Goal: Information Seeking & Learning: Learn about a topic

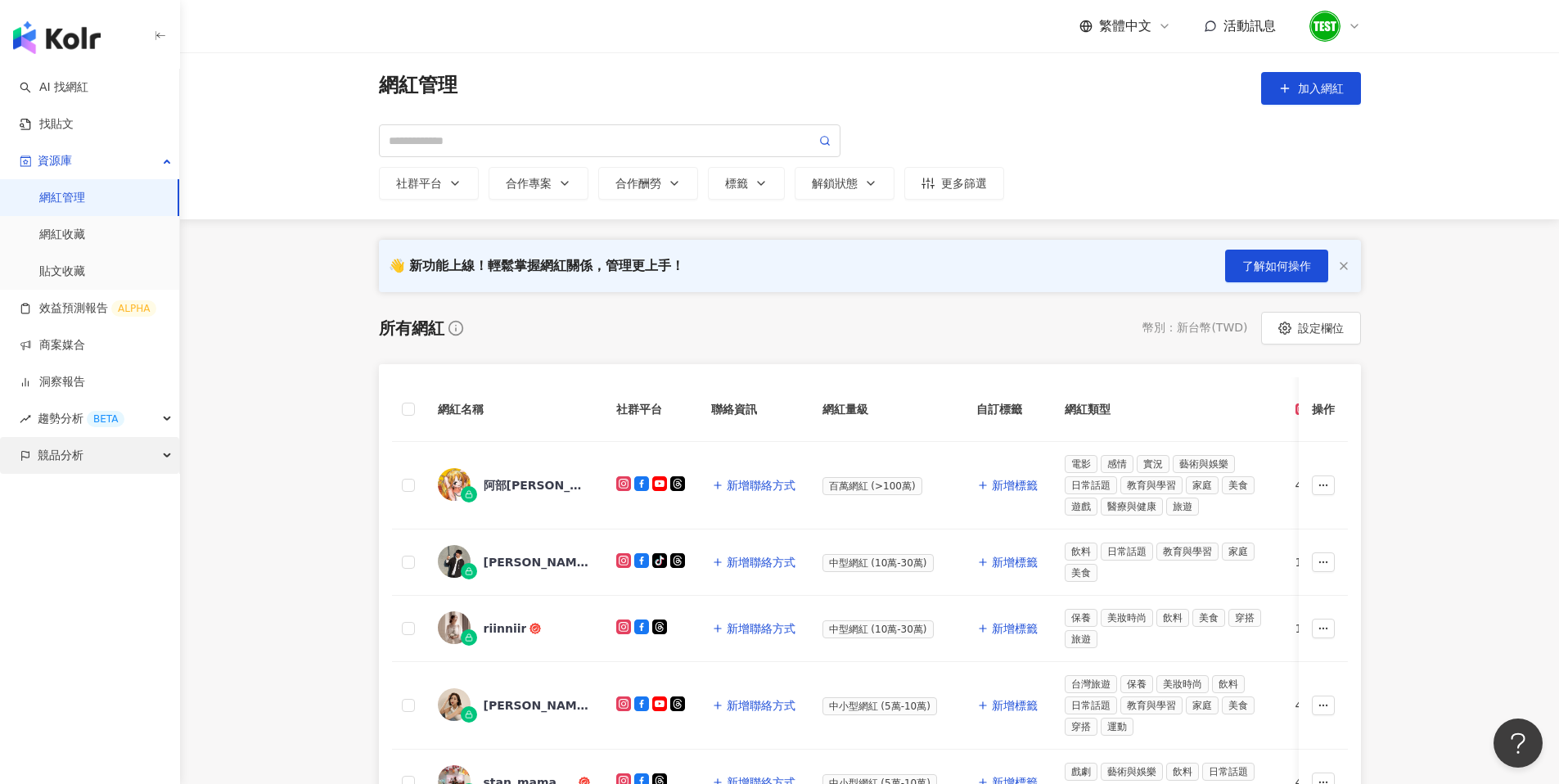
click at [64, 452] on span "競品分析" at bounding box center [60, 455] width 46 height 37
click at [65, 484] on link "品牌帳號分析" at bounding box center [73, 492] width 69 height 16
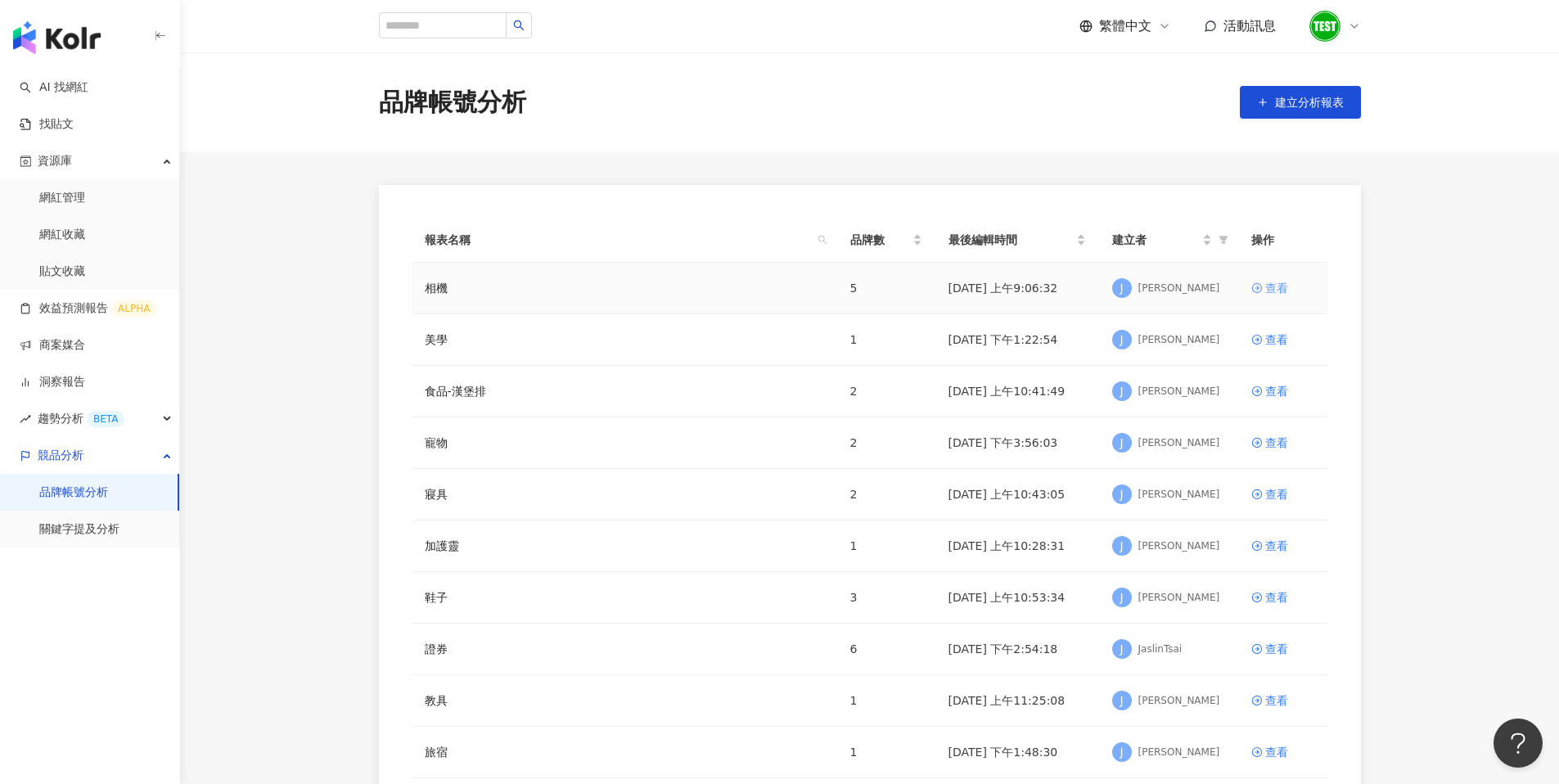
click at [1277, 282] on div "查看" at bounding box center [1277, 288] width 23 height 18
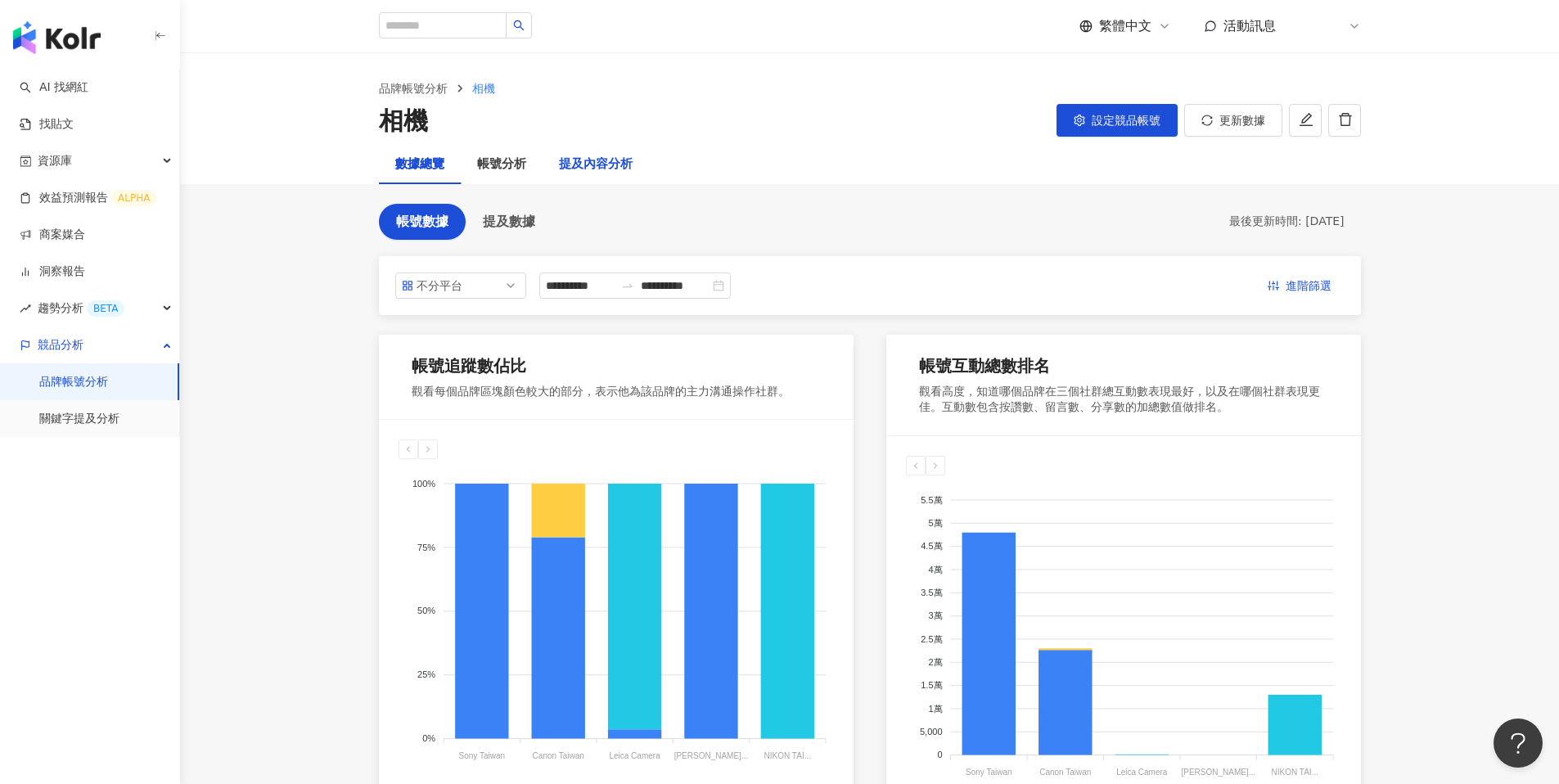
click at [584, 174] on div "提及內容分析" at bounding box center [595, 164] width 73 height 20
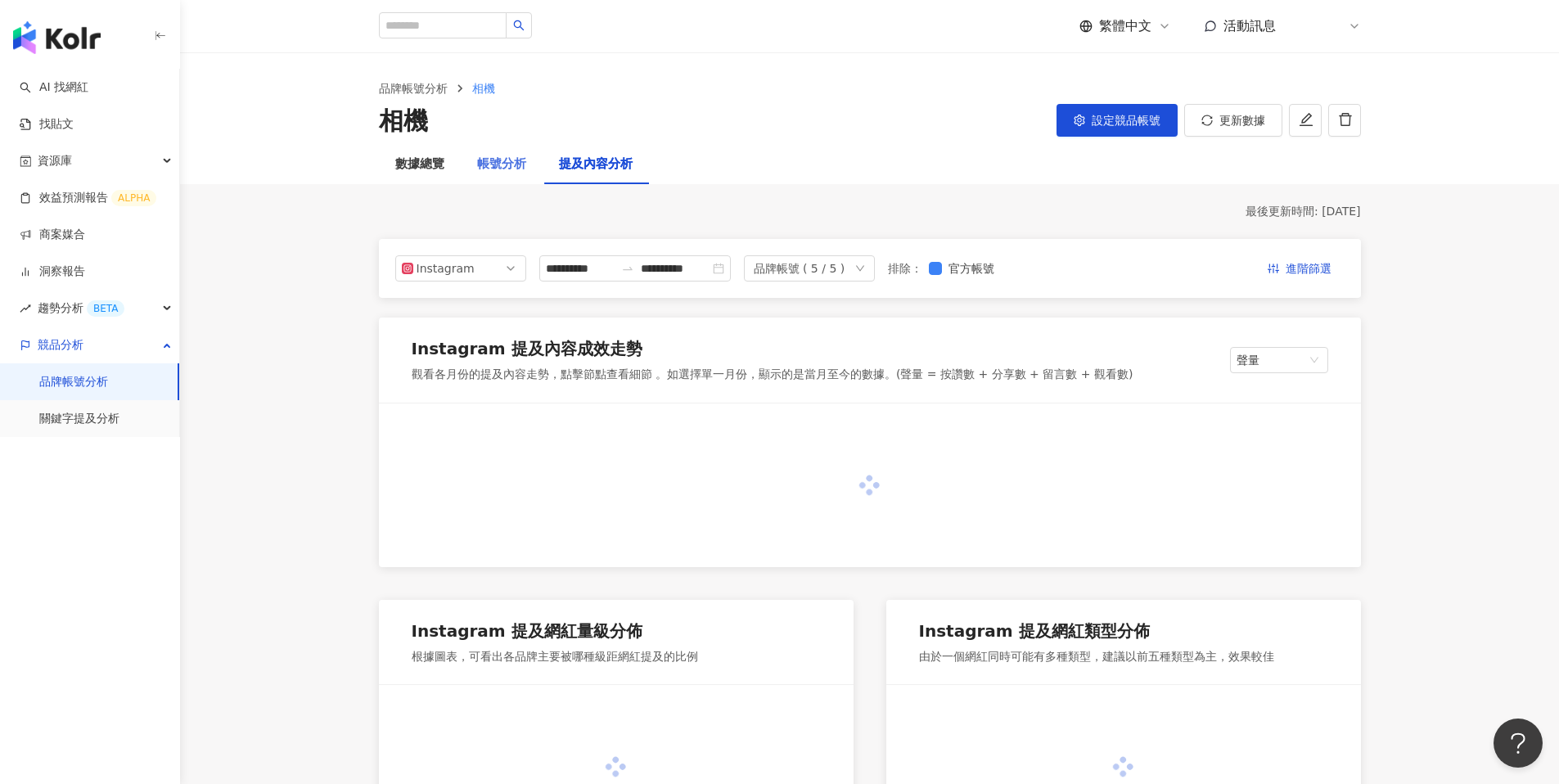
click at [507, 174] on div "帳號分析" at bounding box center [501, 164] width 82 height 39
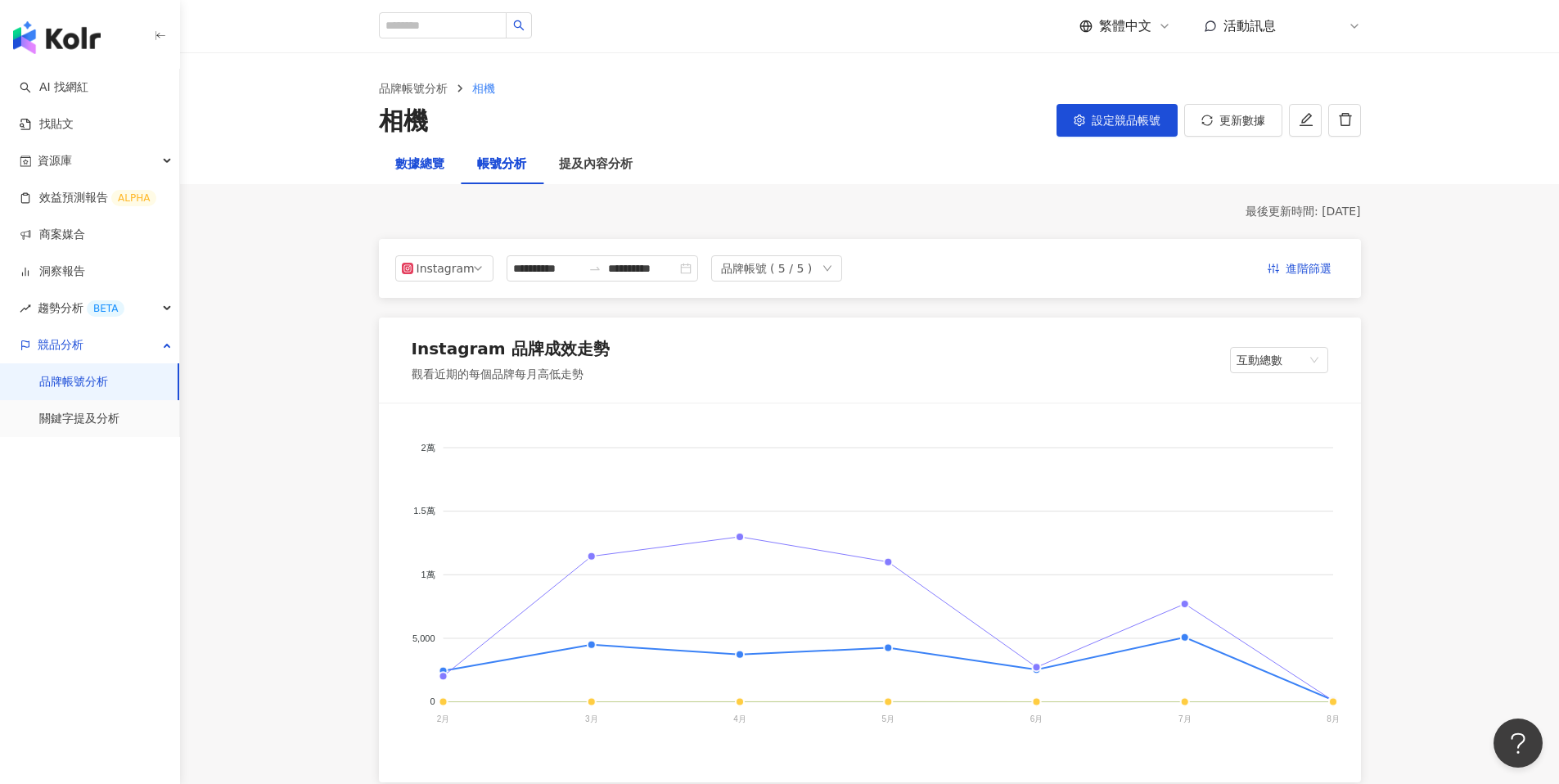
click at [416, 164] on div "數據總覽" at bounding box center [420, 164] width 49 height 20
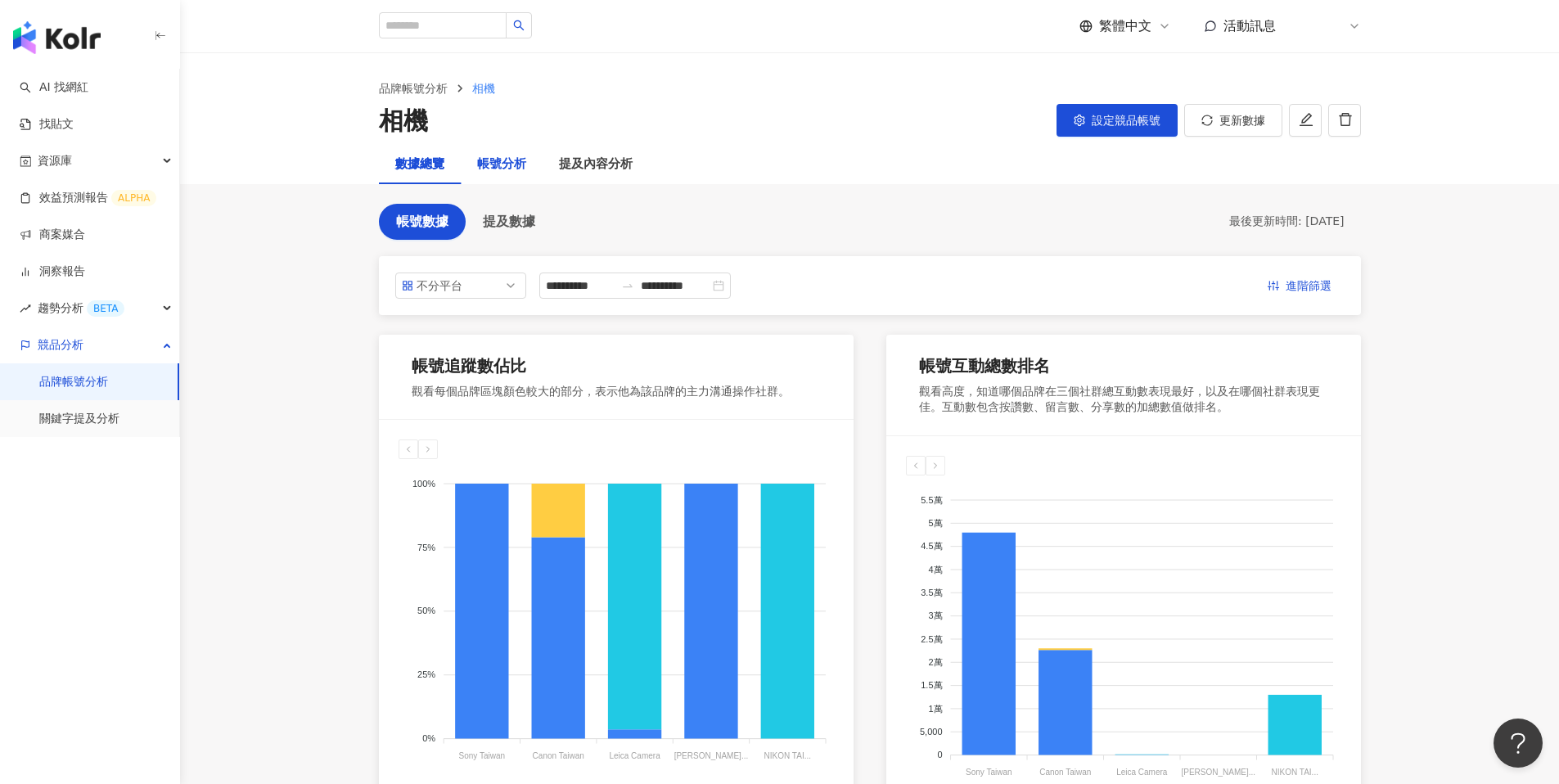
click at [478, 162] on div "帳號分析" at bounding box center [501, 164] width 49 height 20
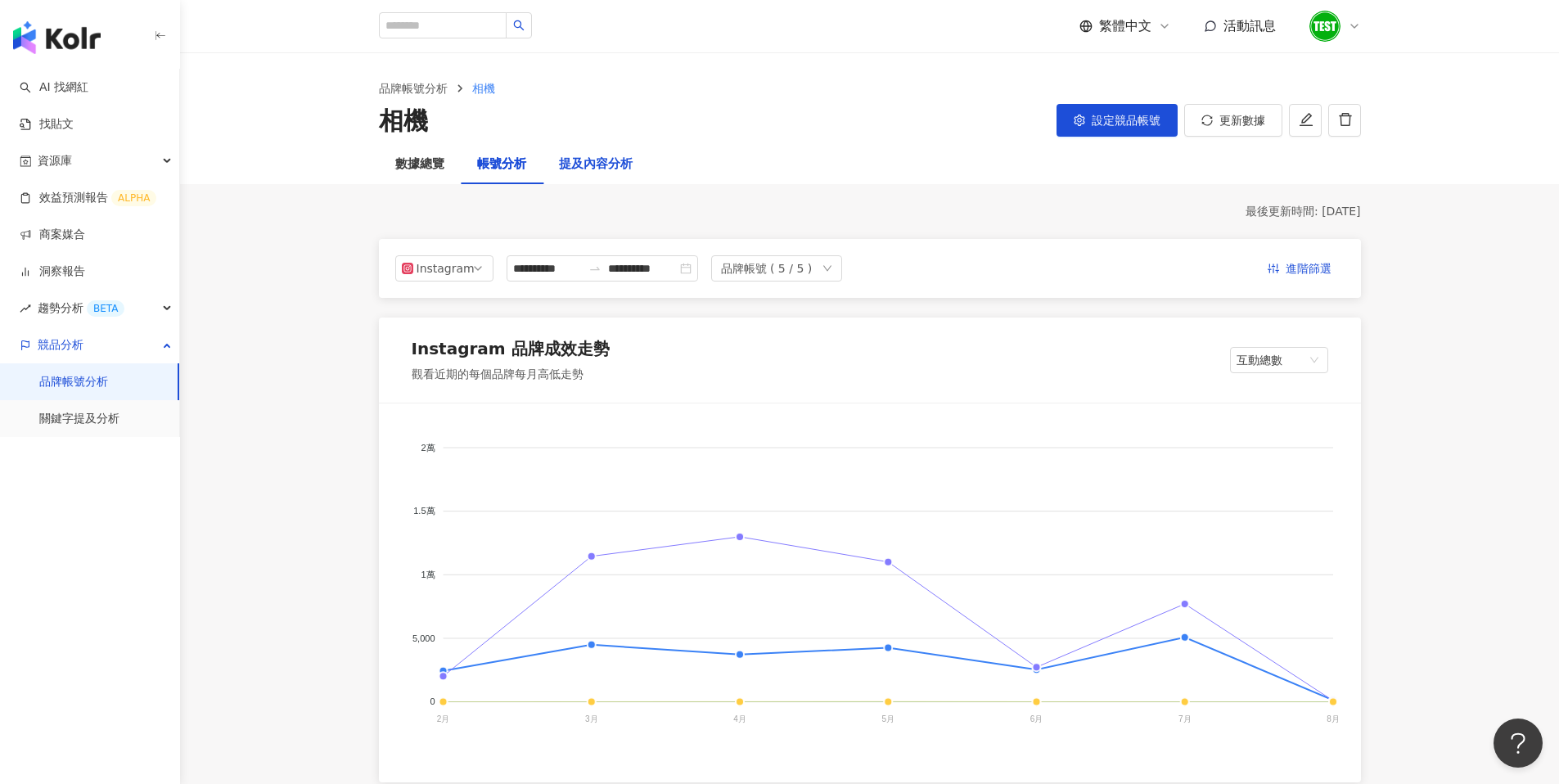
click at [606, 155] on div "提及內容分析" at bounding box center [595, 164] width 73 height 20
